Goal: Task Accomplishment & Management: Manage account settings

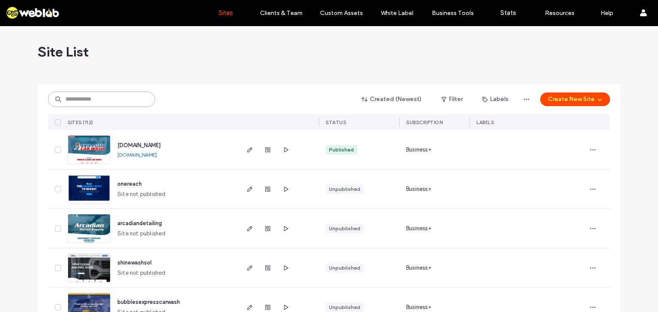
click at [116, 96] on input at bounding box center [101, 99] width 107 height 15
type input "**********"
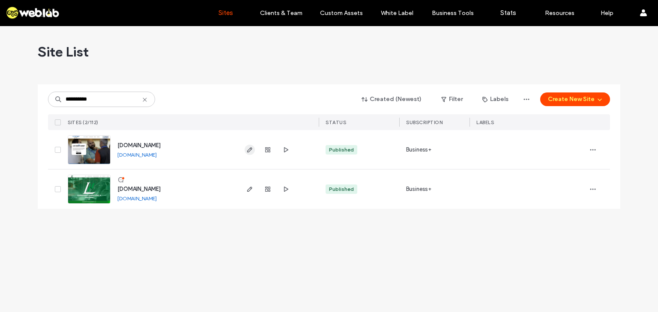
click at [249, 150] on icon "button" at bounding box center [249, 149] width 7 height 7
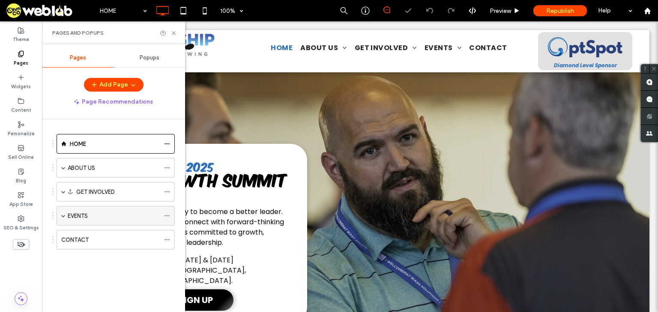
click at [61, 210] on span at bounding box center [63, 215] width 4 height 19
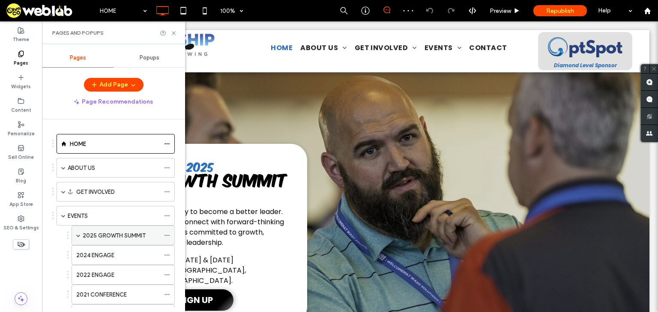
click at [90, 236] on label "2025 GROWTH SUMMIT" at bounding box center [114, 235] width 63 height 15
click at [172, 32] on icon at bounding box center [173, 33] width 6 height 6
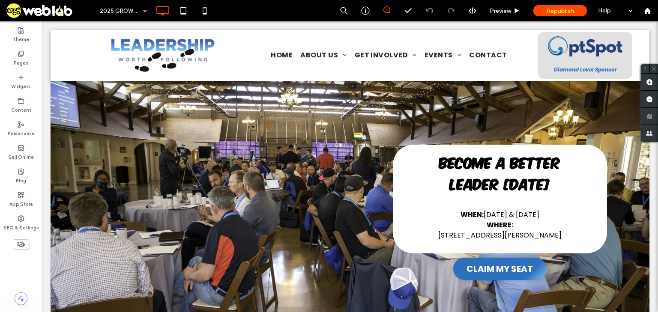
scroll to position [651, 0]
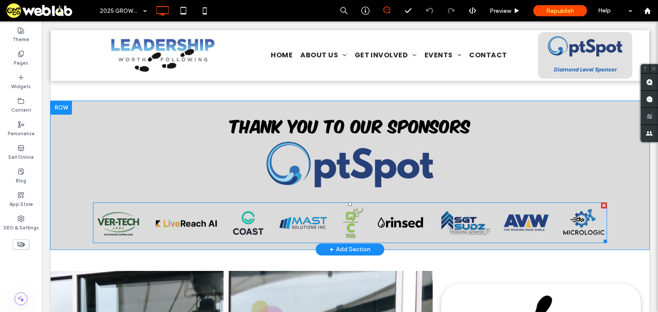
click at [266, 214] on img at bounding box center [350, 223] width 514 height 41
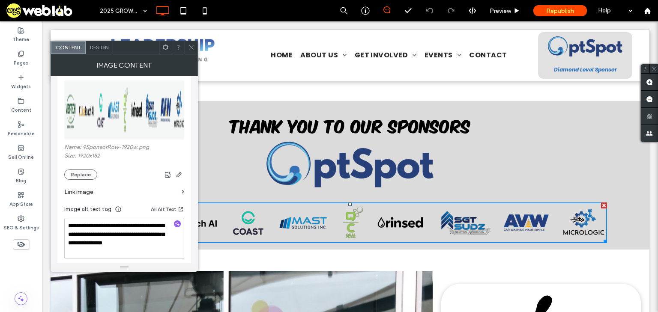
scroll to position [103, 0]
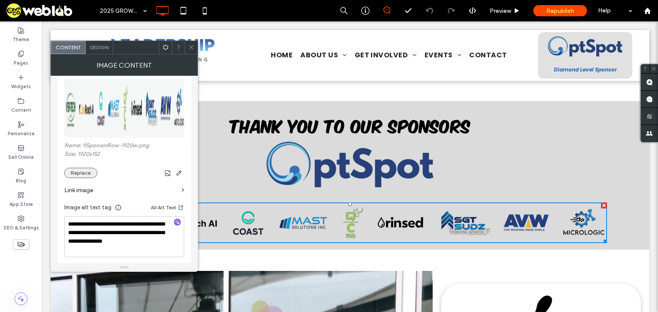
click at [78, 173] on button "Replace" at bounding box center [80, 173] width 33 height 10
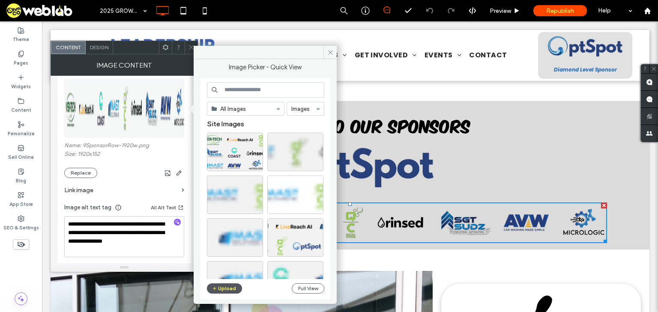
click at [233, 288] on button "Upload" at bounding box center [224, 288] width 35 height 10
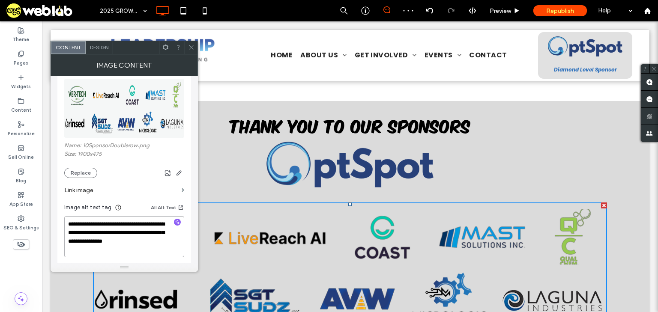
click at [72, 222] on textarea "**********" at bounding box center [124, 236] width 120 height 41
drag, startPoint x: 71, startPoint y: 222, endPoint x: 66, endPoint y: 221, distance: 6.1
click at [66, 221] on textarea "**********" at bounding box center [124, 236] width 120 height 41
type textarea "**********"
click at [193, 47] on icon at bounding box center [191, 47] width 6 height 6
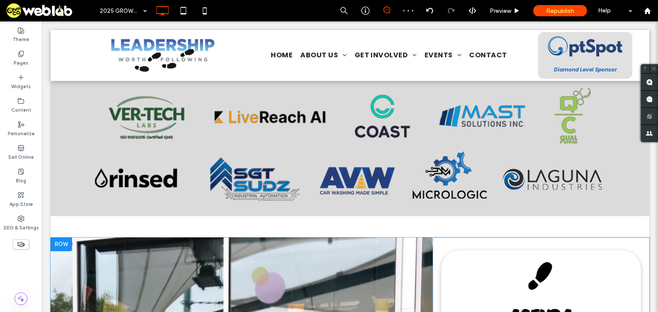
scroll to position [788, 0]
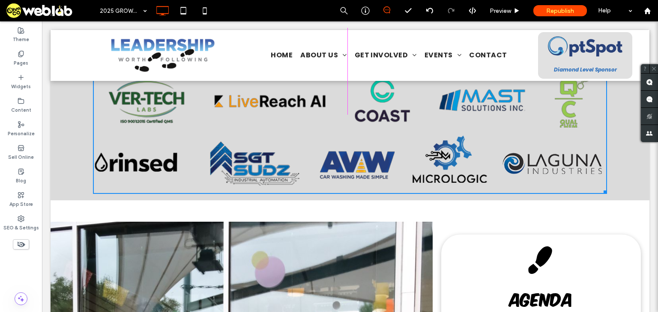
drag, startPoint x: 603, startPoint y: 191, endPoint x: 592, endPoint y: 182, distance: 14.6
click at [550, 161] on div "W:954 H:238" at bounding box center [350, 130] width 514 height 128
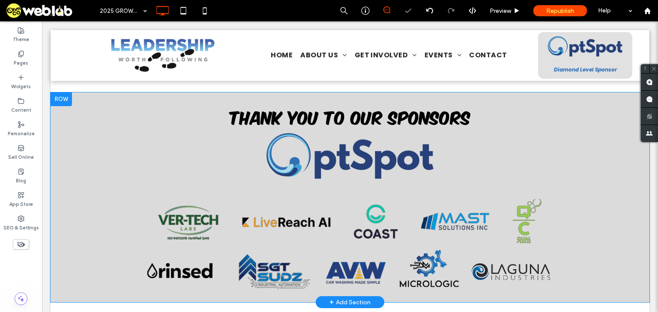
scroll to position [651, 0]
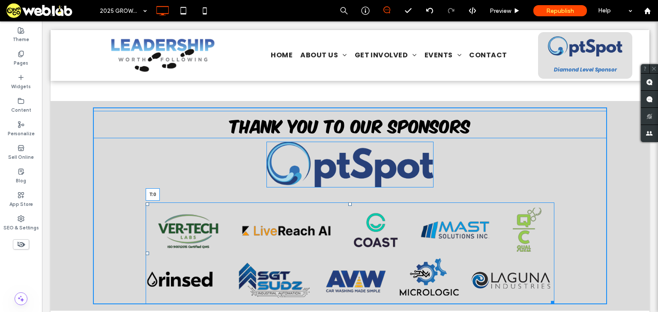
drag, startPoint x: 347, startPoint y: 206, endPoint x: 389, endPoint y: 211, distance: 41.8
click at [348, 203] on div at bounding box center [349, 204] width 3 height 3
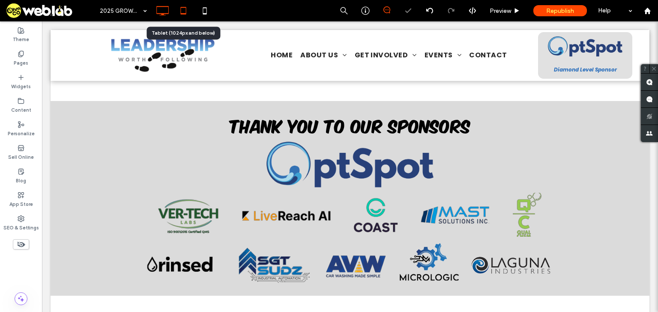
click at [188, 9] on icon at bounding box center [183, 10] width 17 height 17
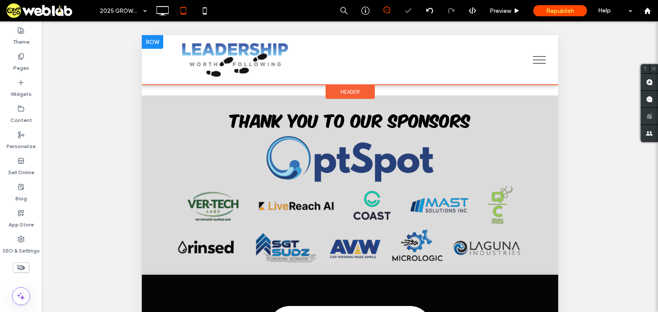
scroll to position [685, 0]
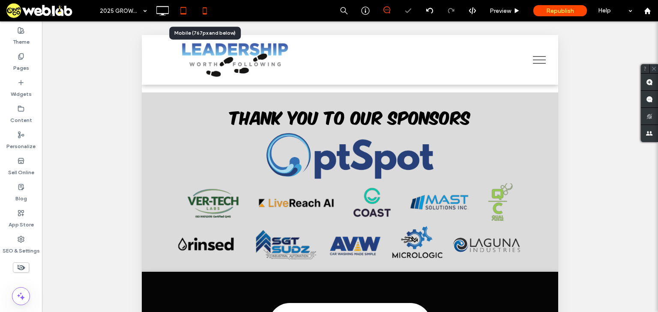
click at [202, 9] on icon at bounding box center [204, 10] width 17 height 17
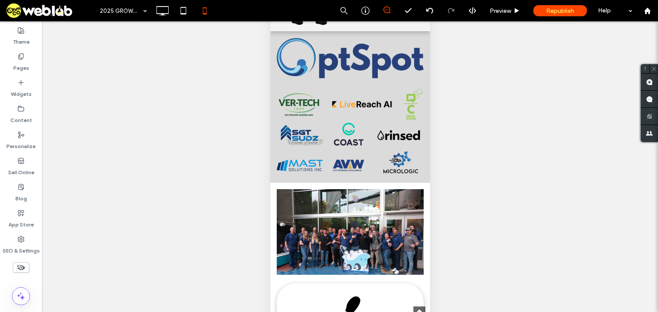
scroll to position [925, 0]
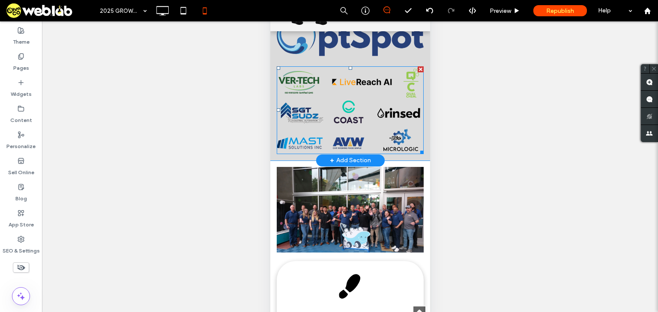
click at [313, 131] on img at bounding box center [349, 110] width 147 height 88
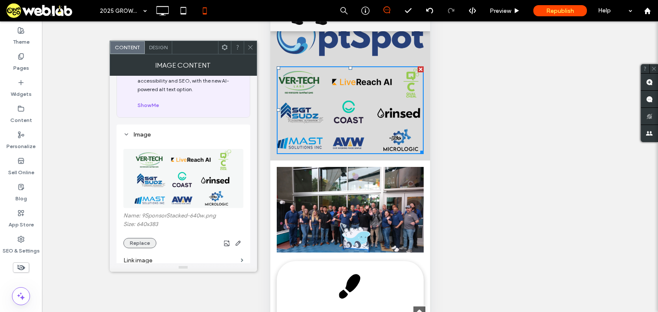
scroll to position [34, 0]
click at [145, 243] on button "Replace" at bounding box center [139, 241] width 33 height 10
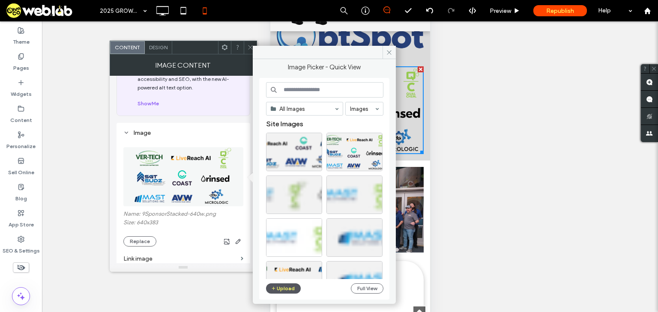
click at [286, 289] on button "Upload" at bounding box center [283, 288] width 35 height 10
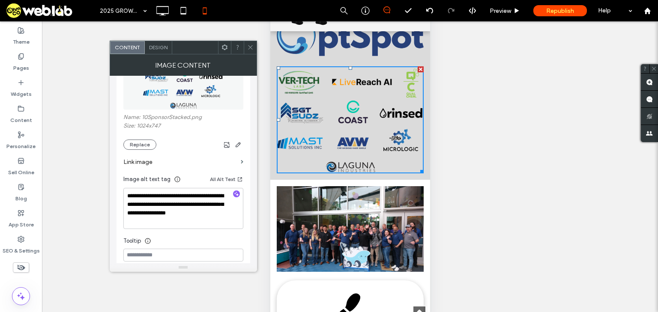
scroll to position [137, 0]
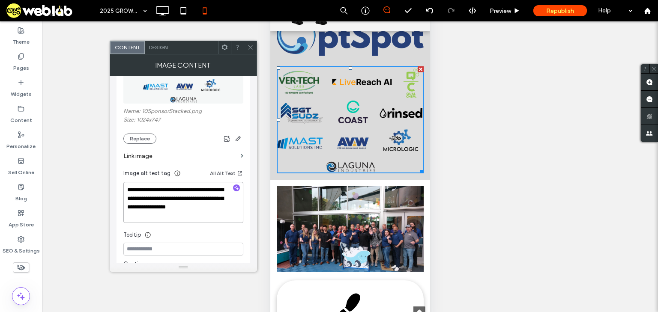
click at [125, 191] on textarea "**********" at bounding box center [183, 202] width 120 height 41
type textarea "**********"
click at [251, 53] on span at bounding box center [250, 47] width 6 height 13
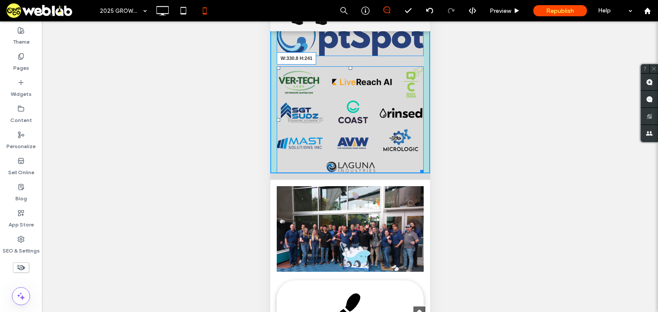
drag, startPoint x: 414, startPoint y: 173, endPoint x: 682, endPoint y: 172, distance: 268.0
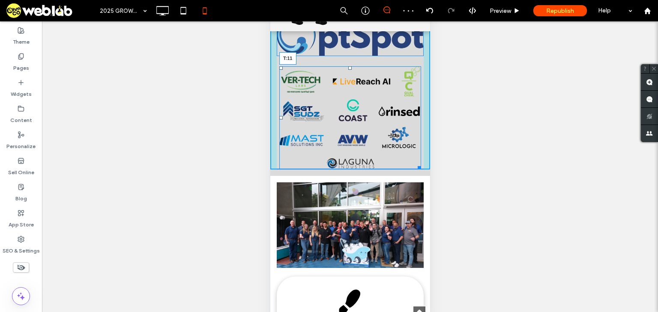
drag, startPoint x: 346, startPoint y: 74, endPoint x: 346, endPoint y: 69, distance: 5.6
click at [348, 69] on div at bounding box center [349, 67] width 3 height 3
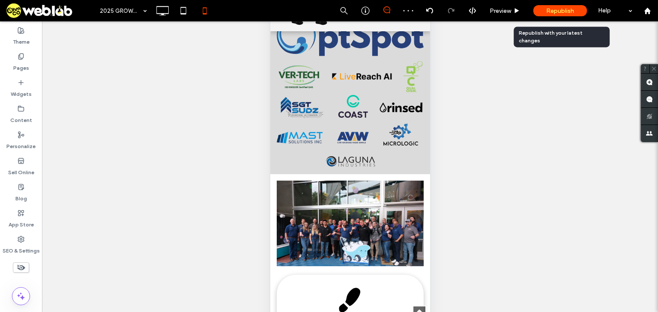
click at [557, 8] on span "Republish" at bounding box center [560, 10] width 28 height 7
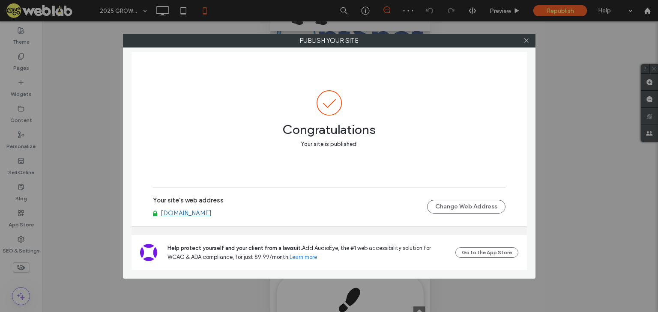
click at [211, 217] on link "[DOMAIN_NAME]" at bounding box center [186, 213] width 51 height 8
click at [526, 38] on icon at bounding box center [526, 40] width 6 height 6
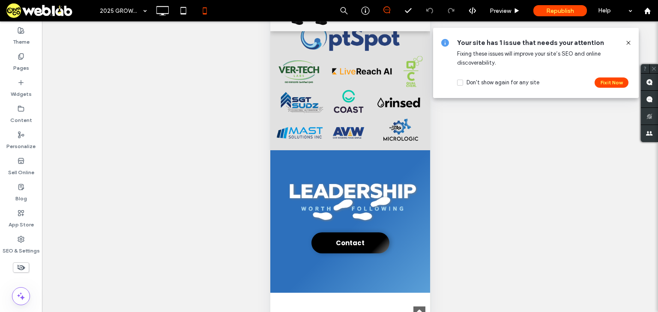
scroll to position [2637, 0]
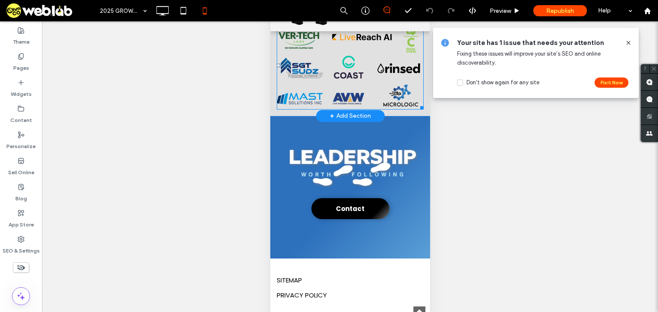
click at [330, 97] on img at bounding box center [349, 65] width 147 height 88
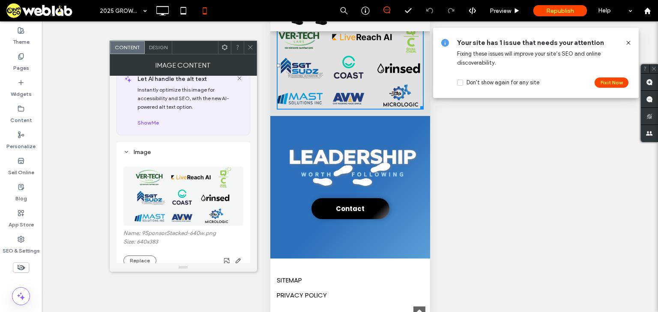
scroll to position [34, 0]
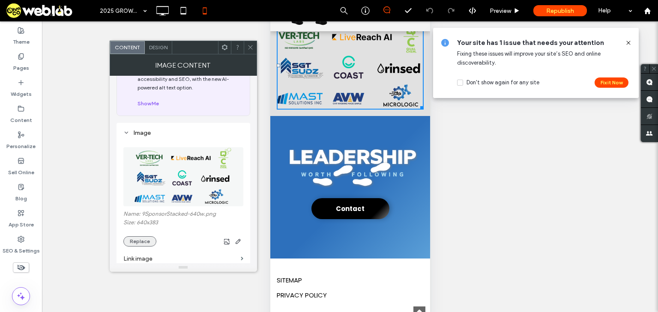
click at [146, 240] on button "Replace" at bounding box center [139, 241] width 33 height 10
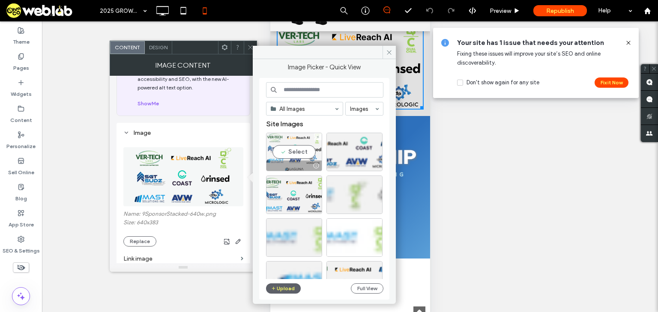
click at [299, 156] on div "Select" at bounding box center [294, 152] width 56 height 39
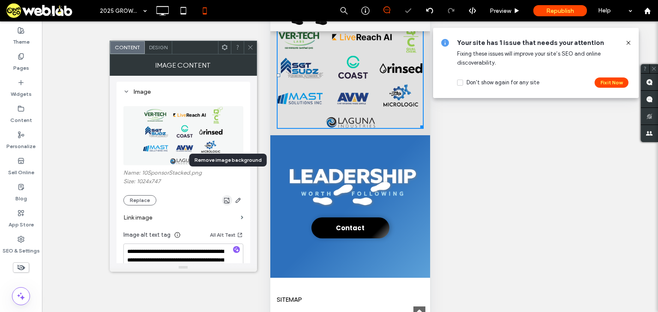
scroll to position [103, 0]
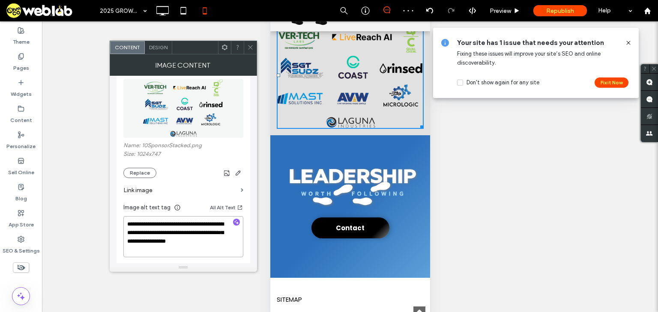
drag, startPoint x: 129, startPoint y: 224, endPoint x: 121, endPoint y: 224, distance: 8.1
click at [121, 224] on div "**********" at bounding box center [183, 188] width 134 height 269
type textarea "**********"
click at [250, 43] on span at bounding box center [250, 47] width 6 height 13
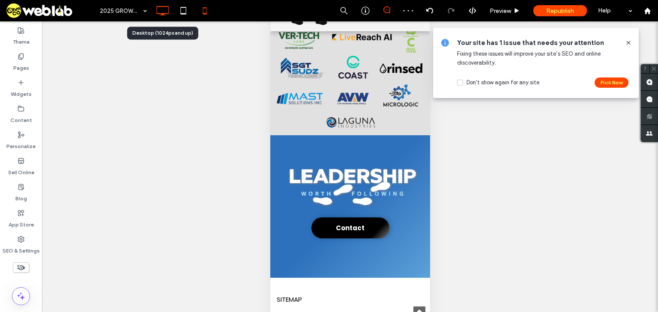
click at [166, 4] on icon at bounding box center [162, 10] width 17 height 17
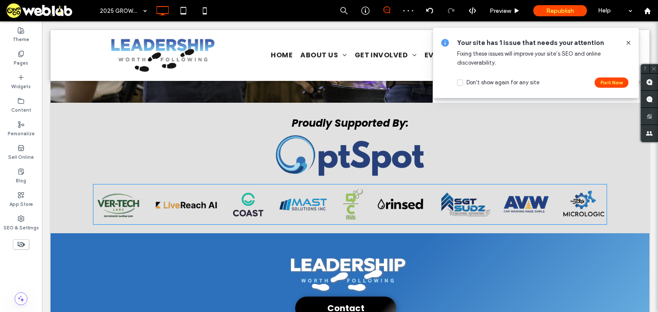
scroll to position [2113, 0]
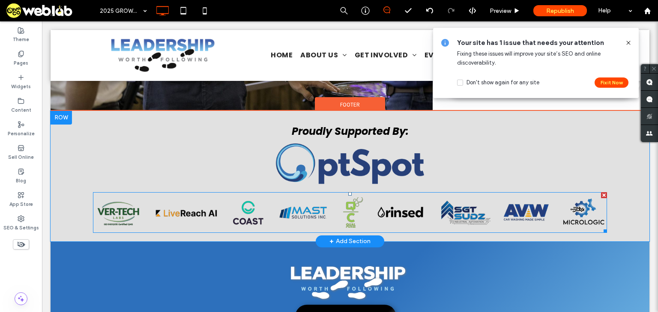
click at [251, 207] on img at bounding box center [350, 212] width 514 height 41
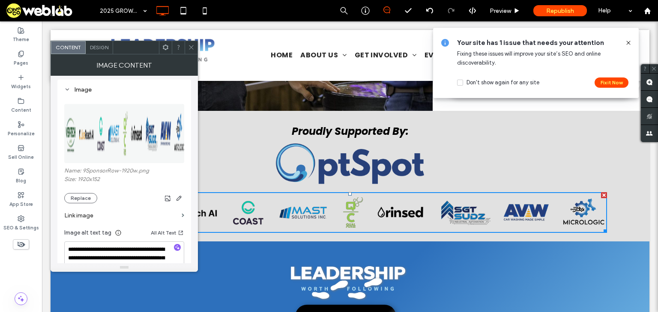
scroll to position [103, 0]
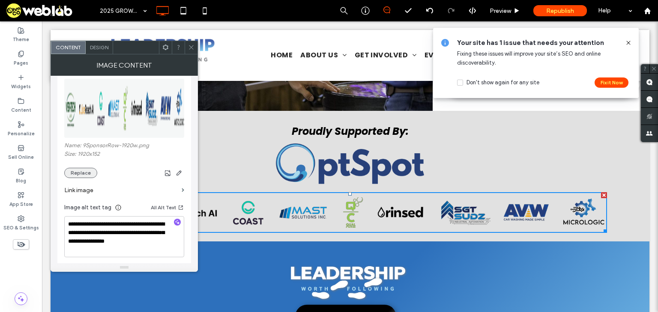
click at [74, 168] on button "Replace" at bounding box center [80, 173] width 33 height 10
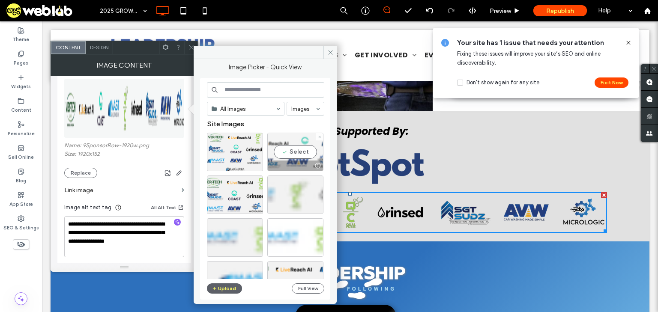
click at [287, 145] on div "Select" at bounding box center [295, 152] width 56 height 39
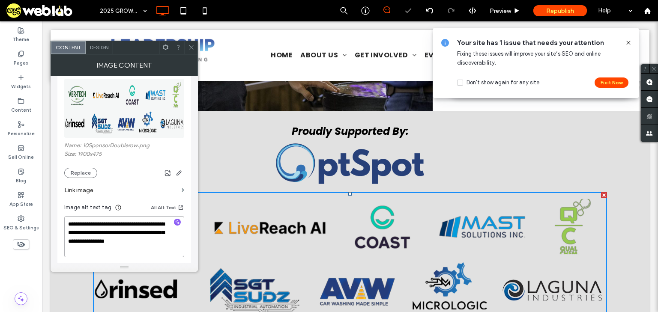
click at [70, 223] on textarea "**********" at bounding box center [124, 236] width 120 height 41
type textarea "**********"
click at [192, 49] on icon at bounding box center [191, 47] width 6 height 6
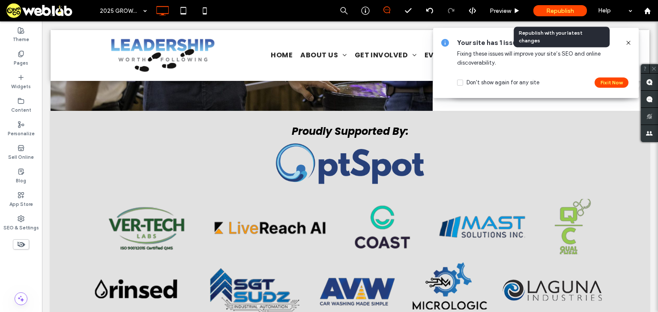
click at [574, 7] on span "Republish" at bounding box center [560, 10] width 28 height 7
